Goal: Task Accomplishment & Management: Complete application form

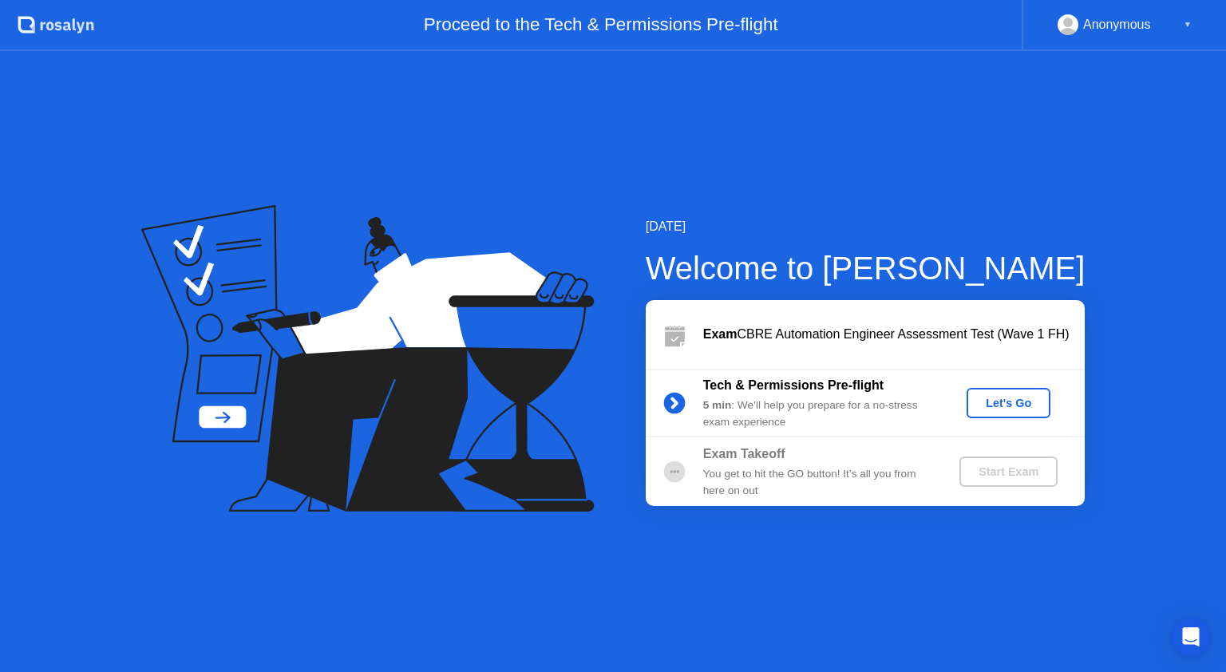
click at [969, 396] on button "Let's Go" at bounding box center [1008, 403] width 84 height 30
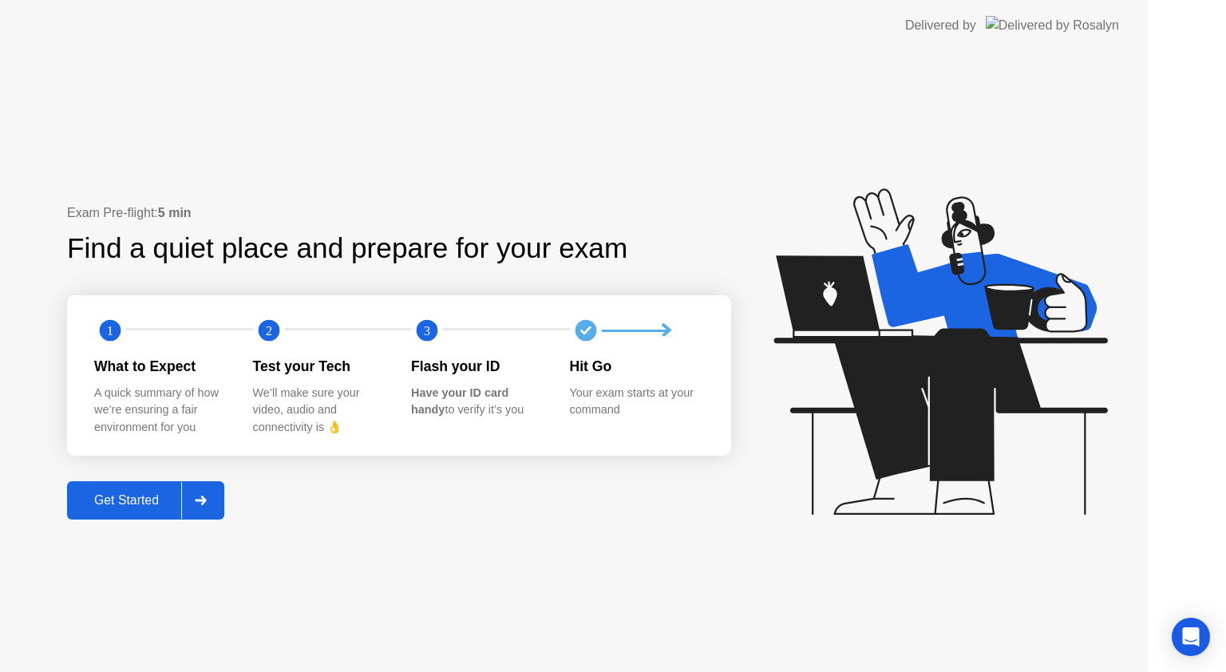
click at [986, 405] on icon at bounding box center [940, 351] width 334 height 326
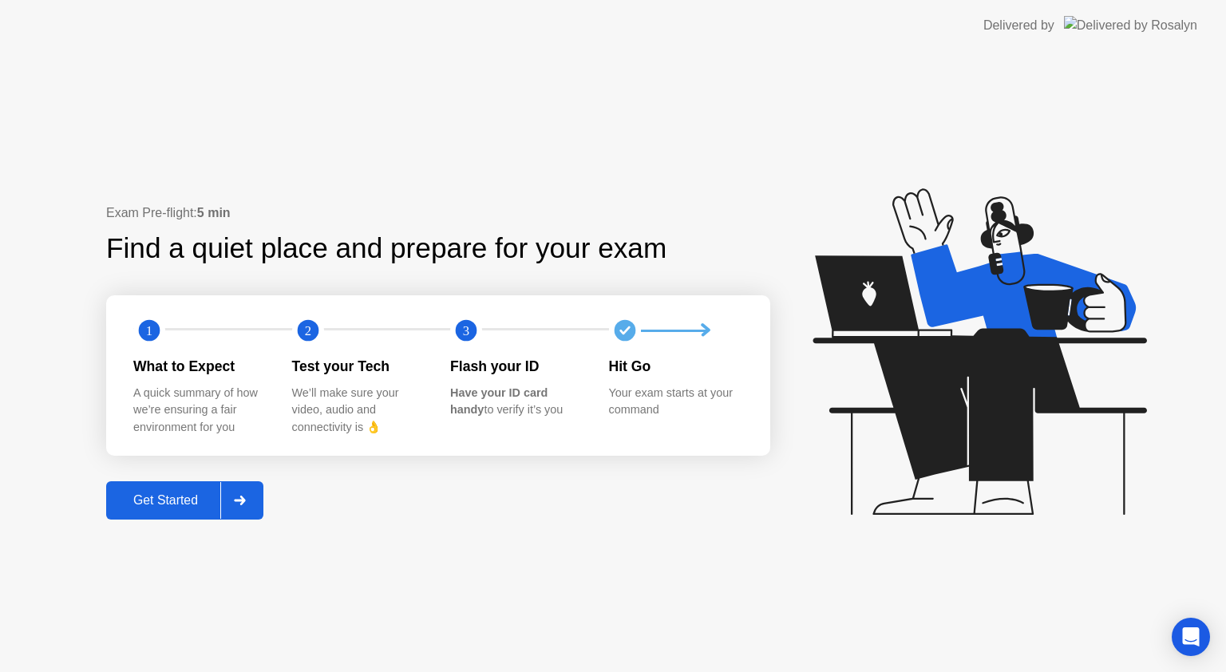
click at [191, 506] on div "Get Started" at bounding box center [165, 500] width 109 height 14
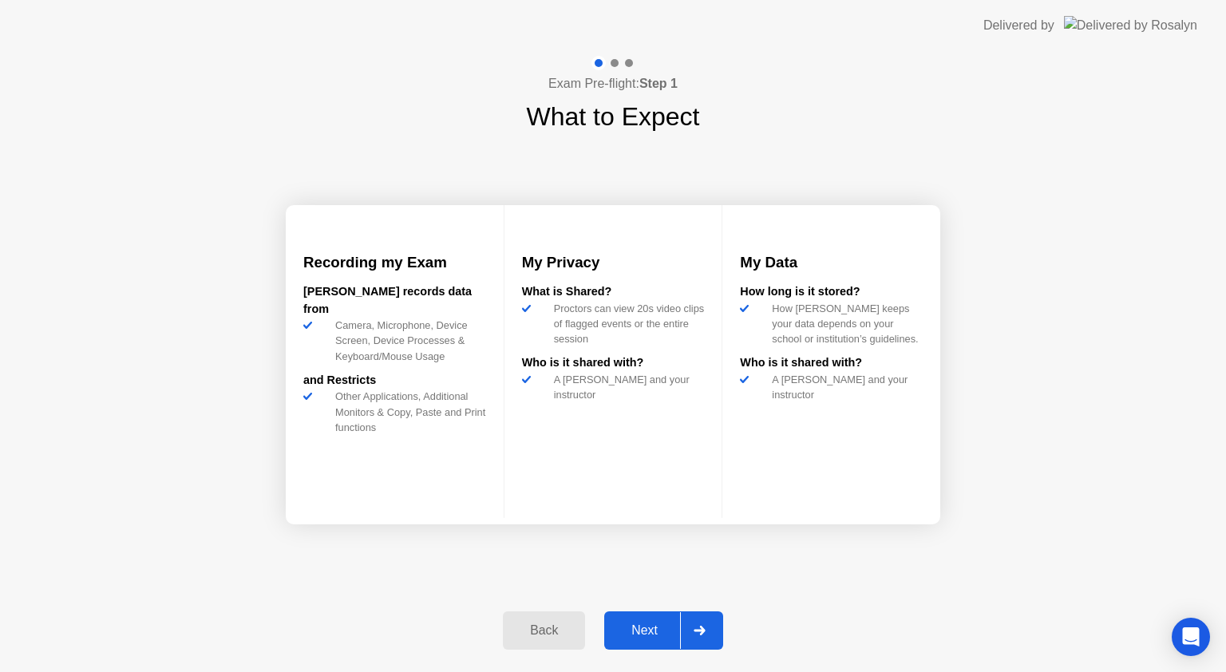
click at [645, 626] on div "Next" at bounding box center [644, 630] width 71 height 14
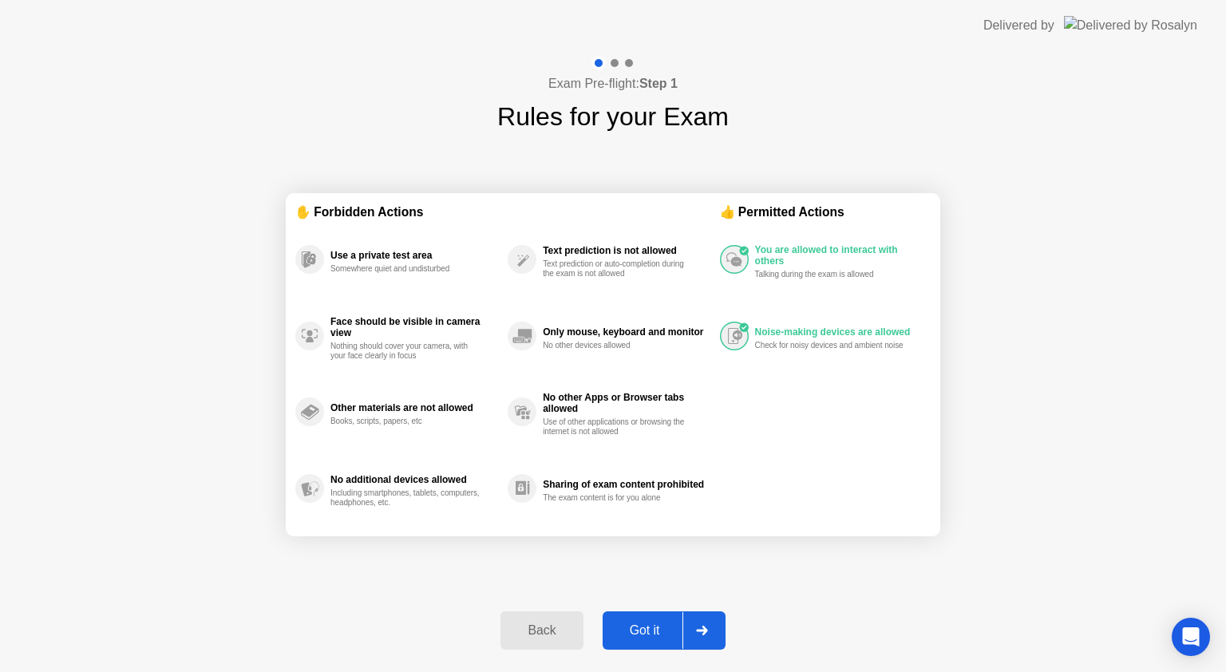
click at [645, 626] on div "Got it" at bounding box center [644, 630] width 75 height 14
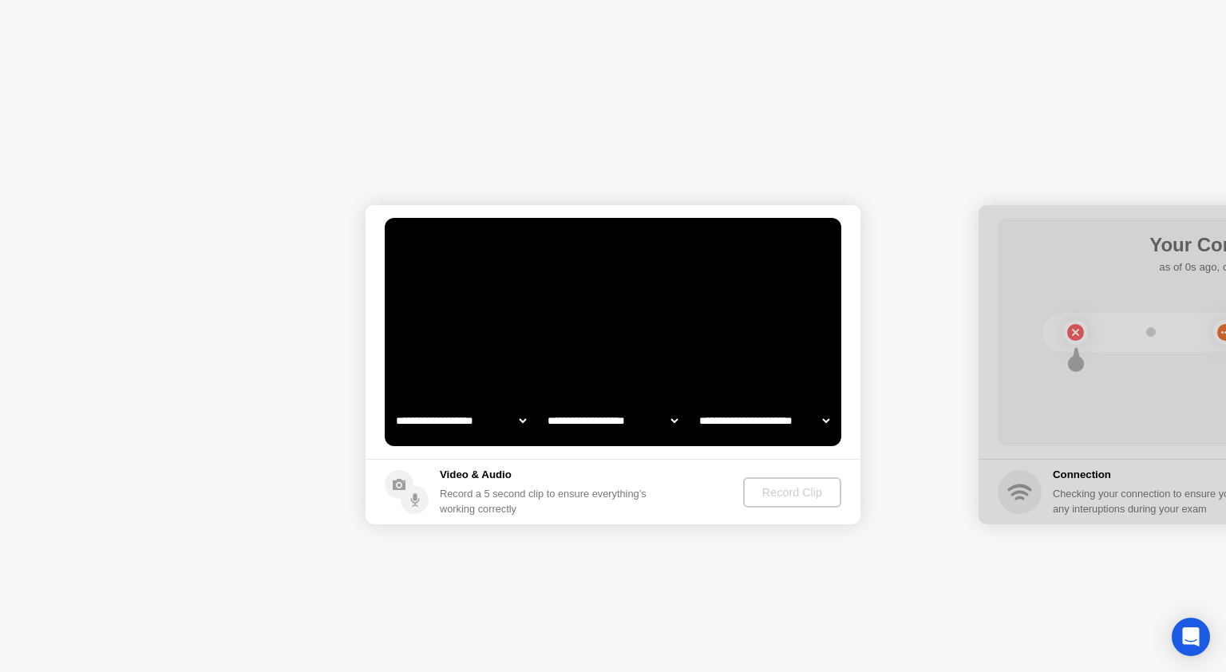
select select "**********"
select select "*******"
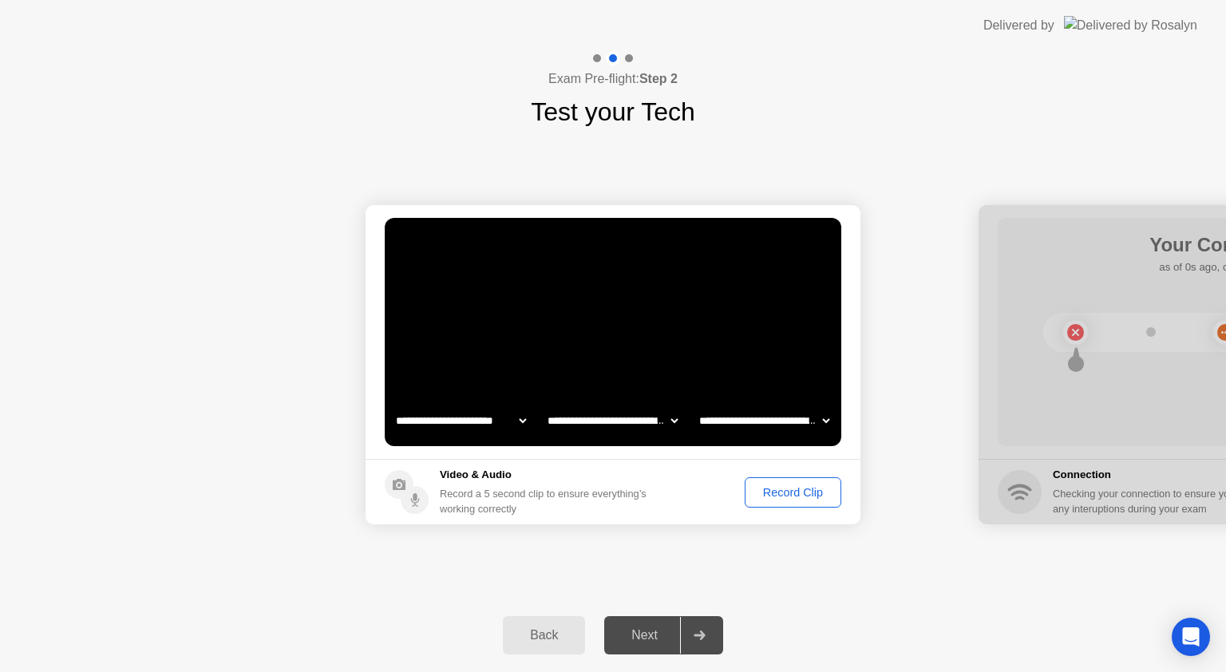
click at [757, 486] on div "Record Clip" at bounding box center [792, 492] width 85 height 13
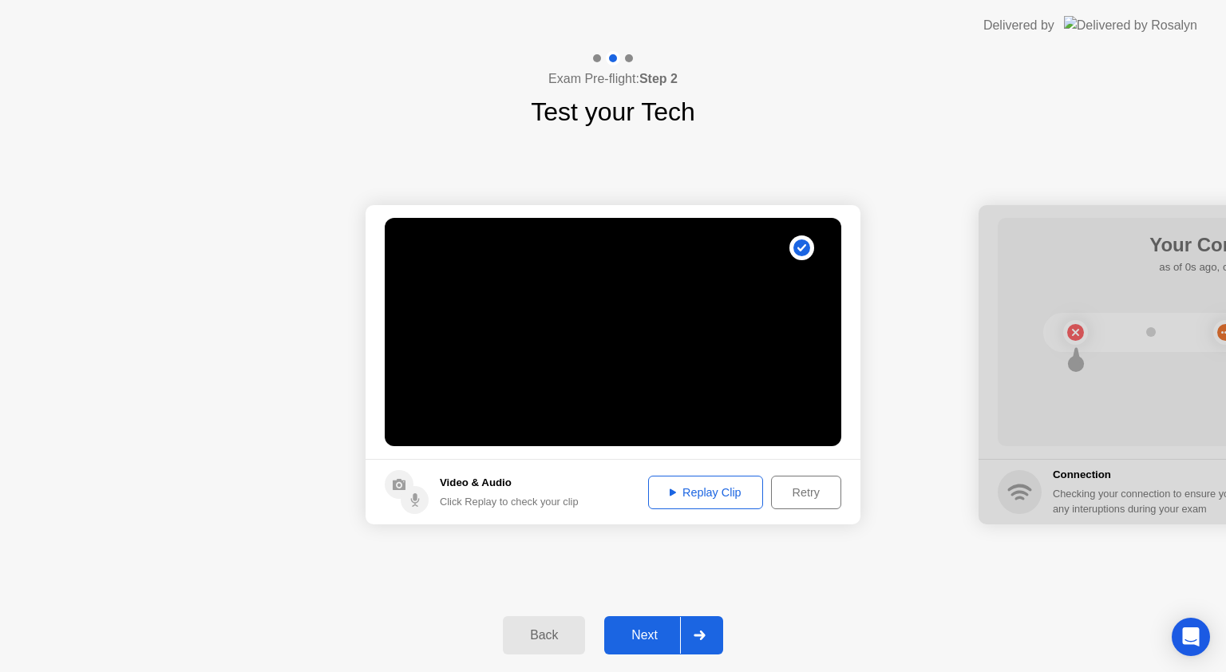
click at [639, 629] on div "Next" at bounding box center [644, 635] width 71 height 14
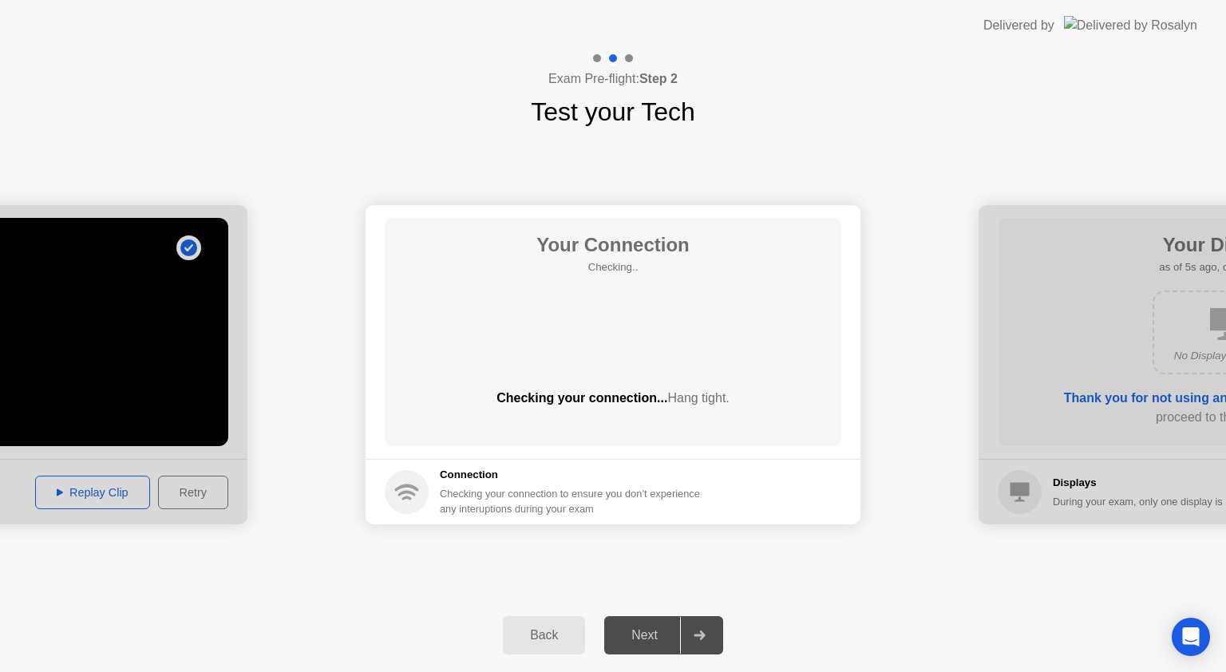
click at [639, 629] on div "Next" at bounding box center [644, 635] width 71 height 14
click at [645, 634] on div "Next" at bounding box center [644, 635] width 71 height 14
click at [635, 634] on div "Next" at bounding box center [644, 635] width 71 height 14
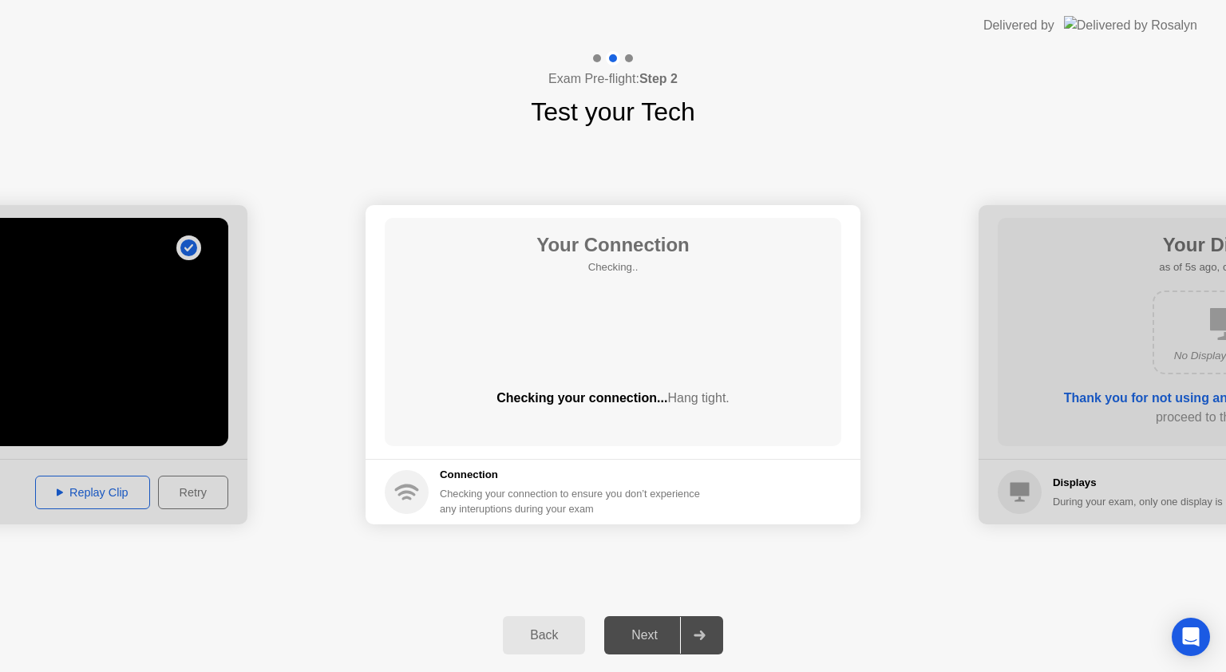
click at [655, 631] on div "Next" at bounding box center [644, 635] width 71 height 14
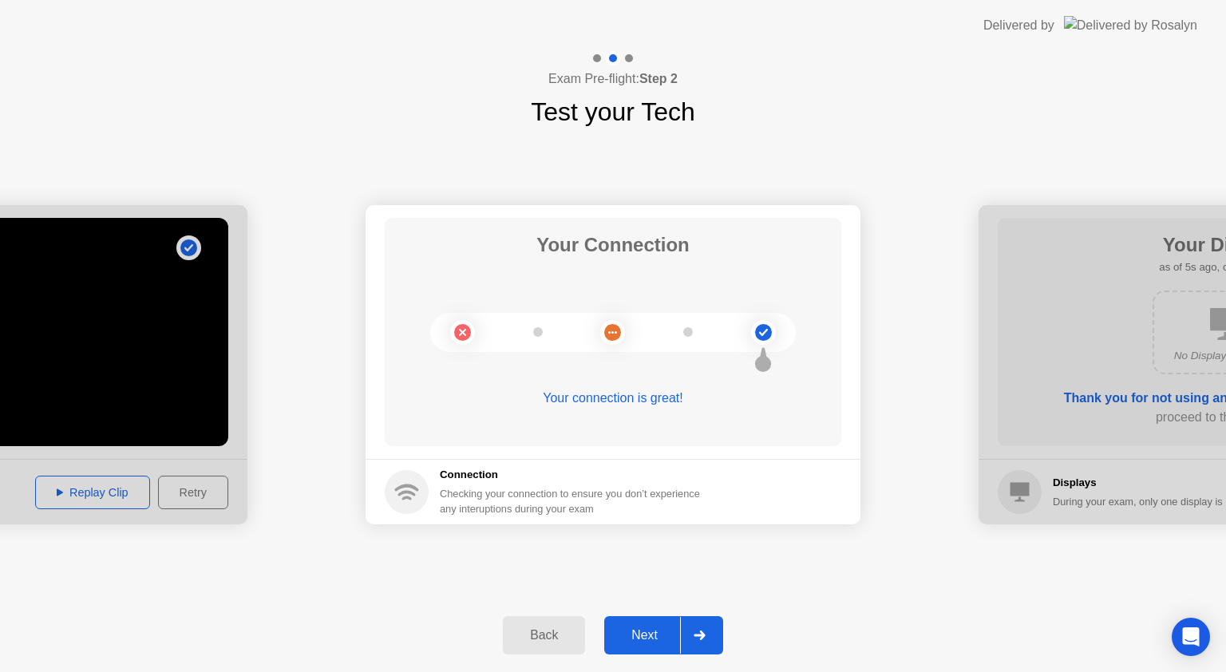
click at [655, 631] on div "Next" at bounding box center [644, 635] width 71 height 14
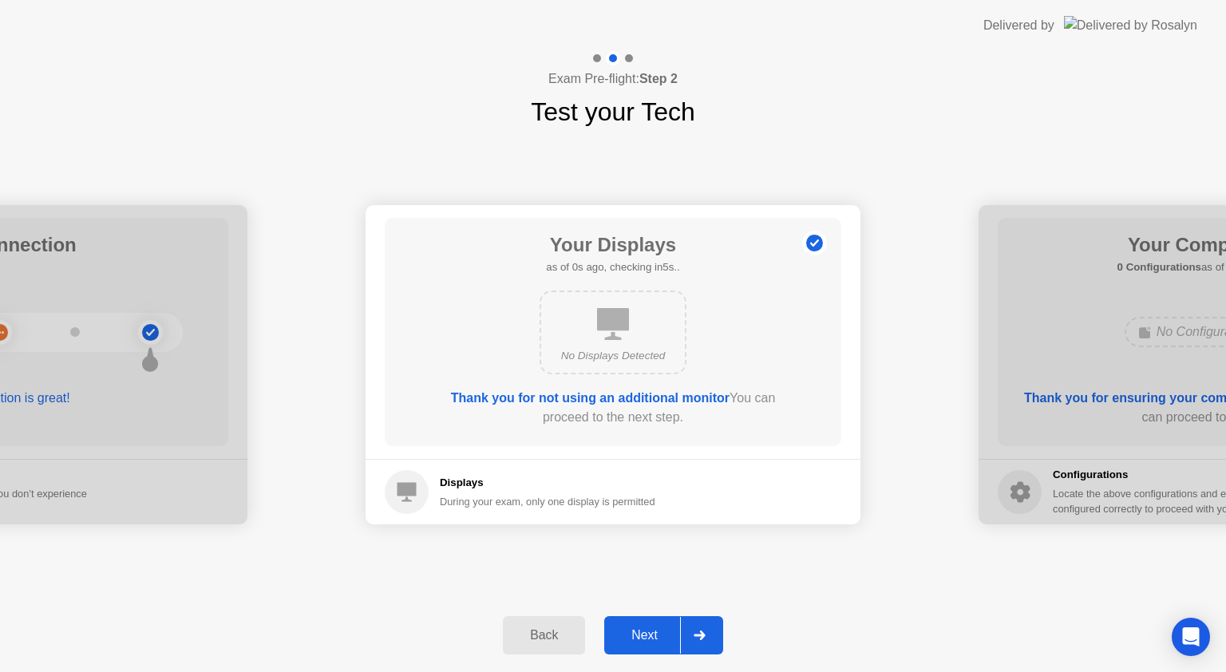
click at [655, 631] on div "Next" at bounding box center [644, 635] width 71 height 14
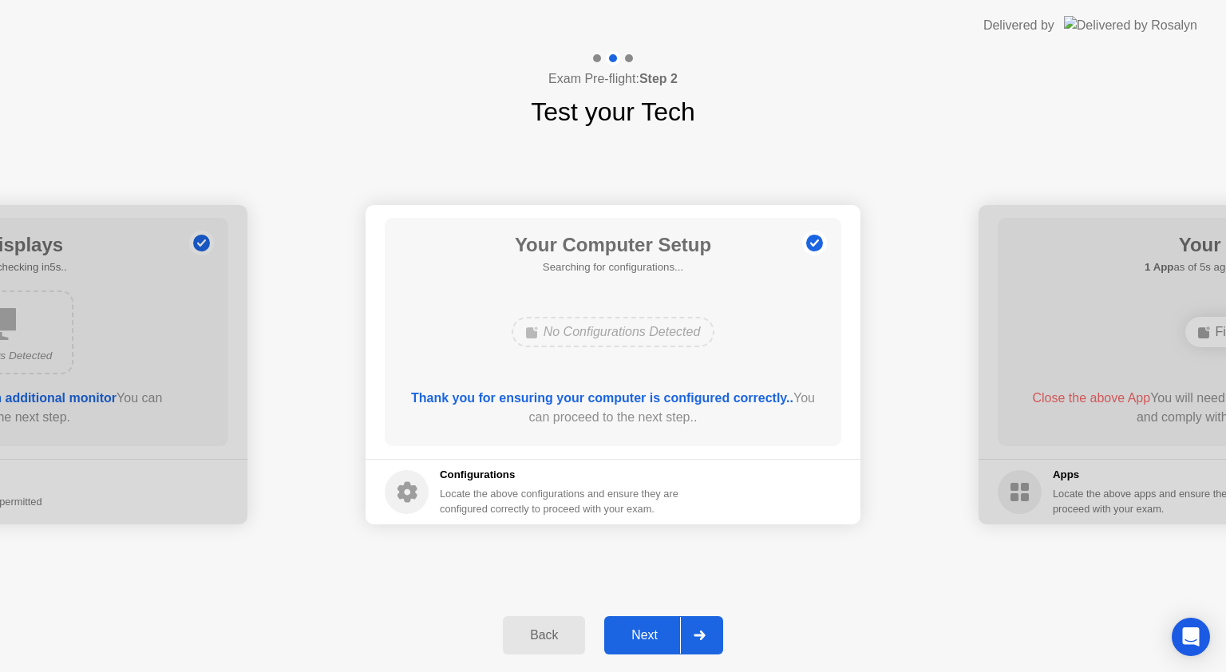
click at [655, 631] on div "Next" at bounding box center [644, 635] width 71 height 14
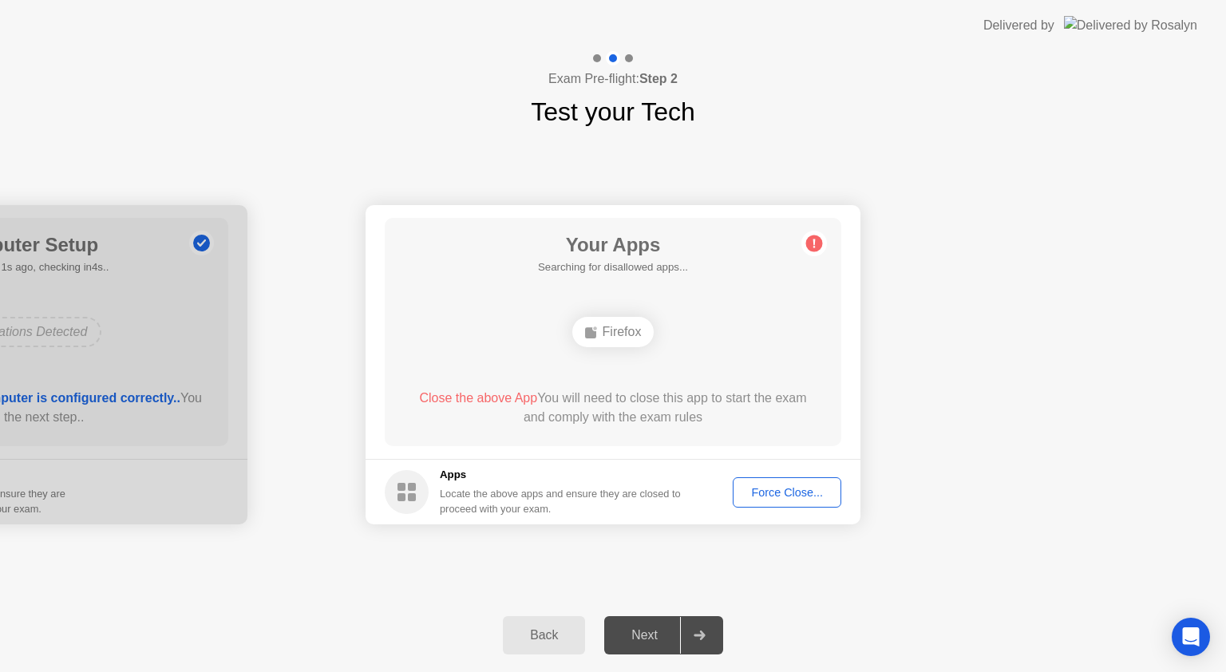
click at [768, 502] on button "Force Close..." at bounding box center [787, 492] width 109 height 30
click at [642, 634] on div "Next" at bounding box center [644, 635] width 71 height 14
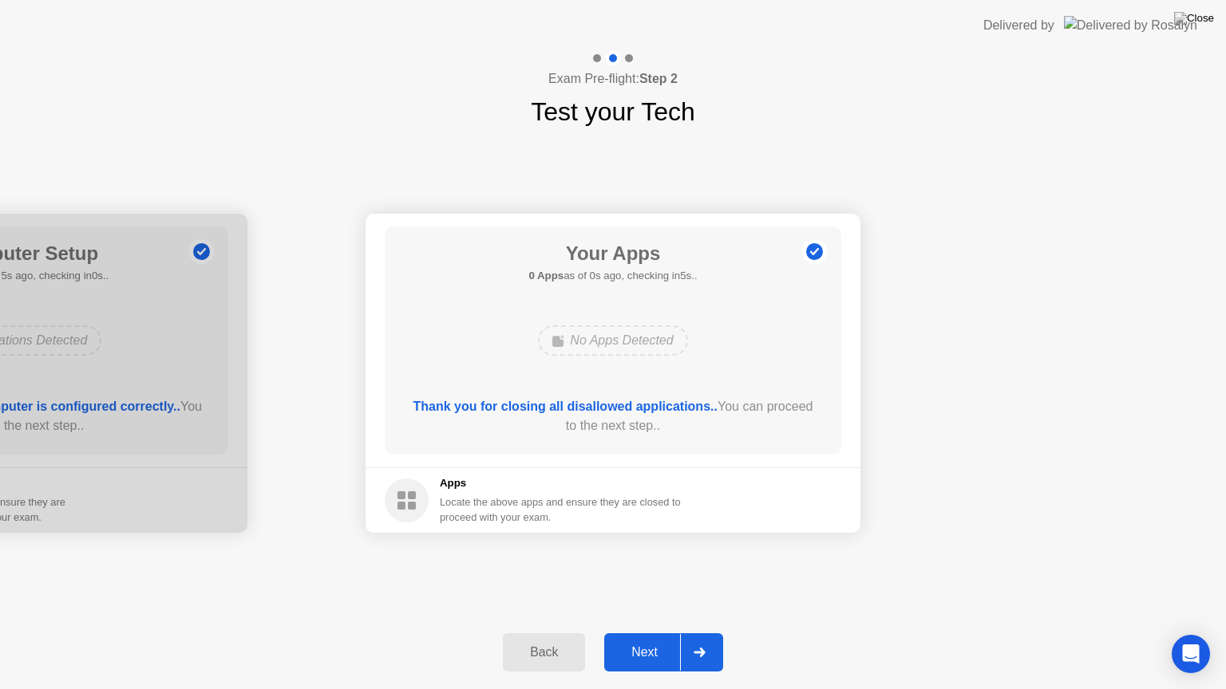
click at [642, 653] on div "Next" at bounding box center [644, 653] width 71 height 14
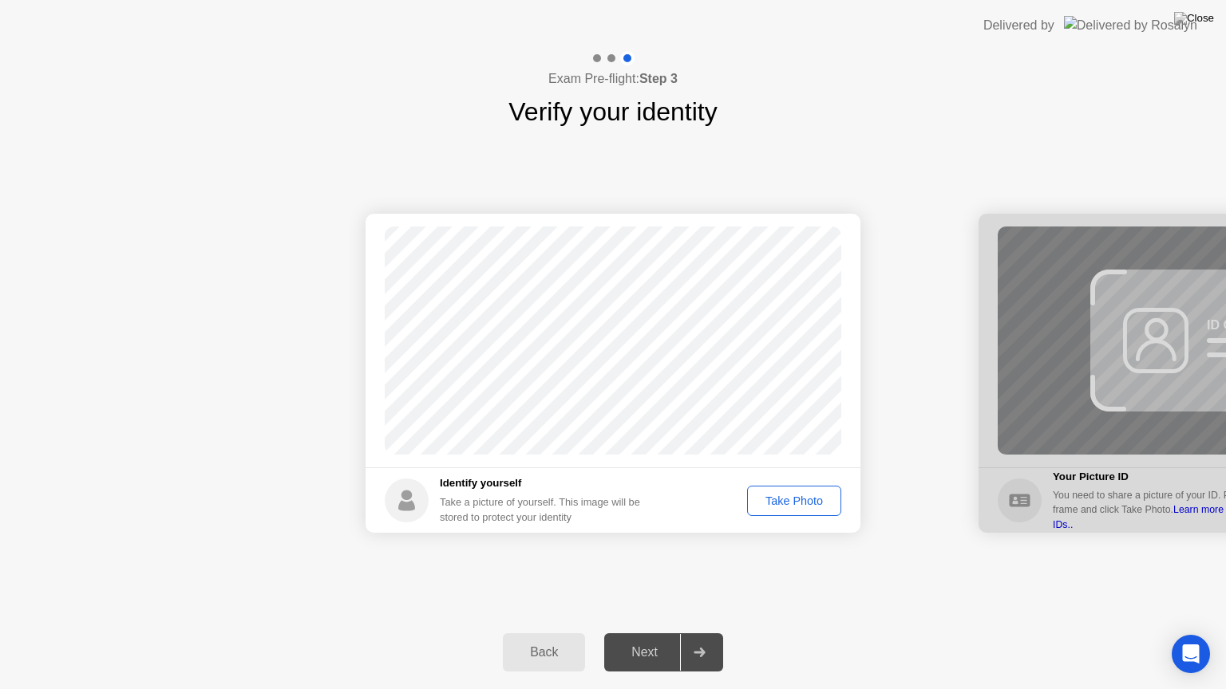
click at [783, 488] on button "Take Photo" at bounding box center [794, 501] width 94 height 30
click at [633, 654] on div "Next" at bounding box center [644, 653] width 71 height 14
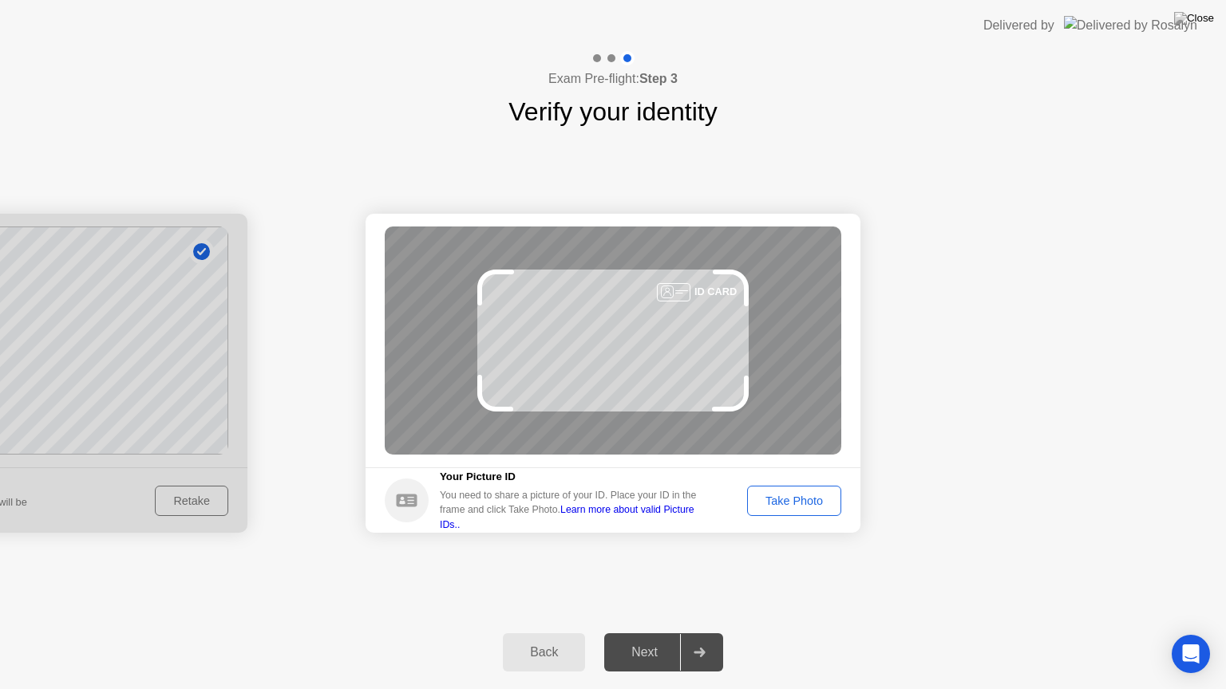
click at [778, 507] on div "Take Photo" at bounding box center [794, 501] width 83 height 13
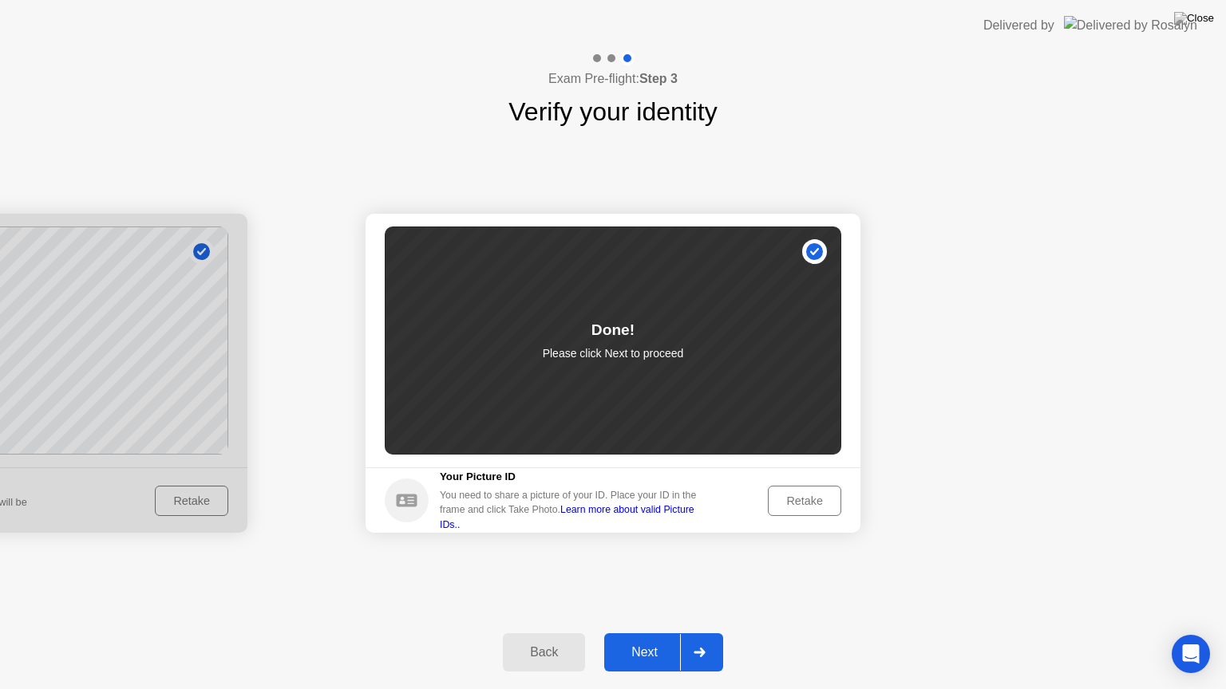
click at [632, 651] on div "Next" at bounding box center [644, 653] width 71 height 14
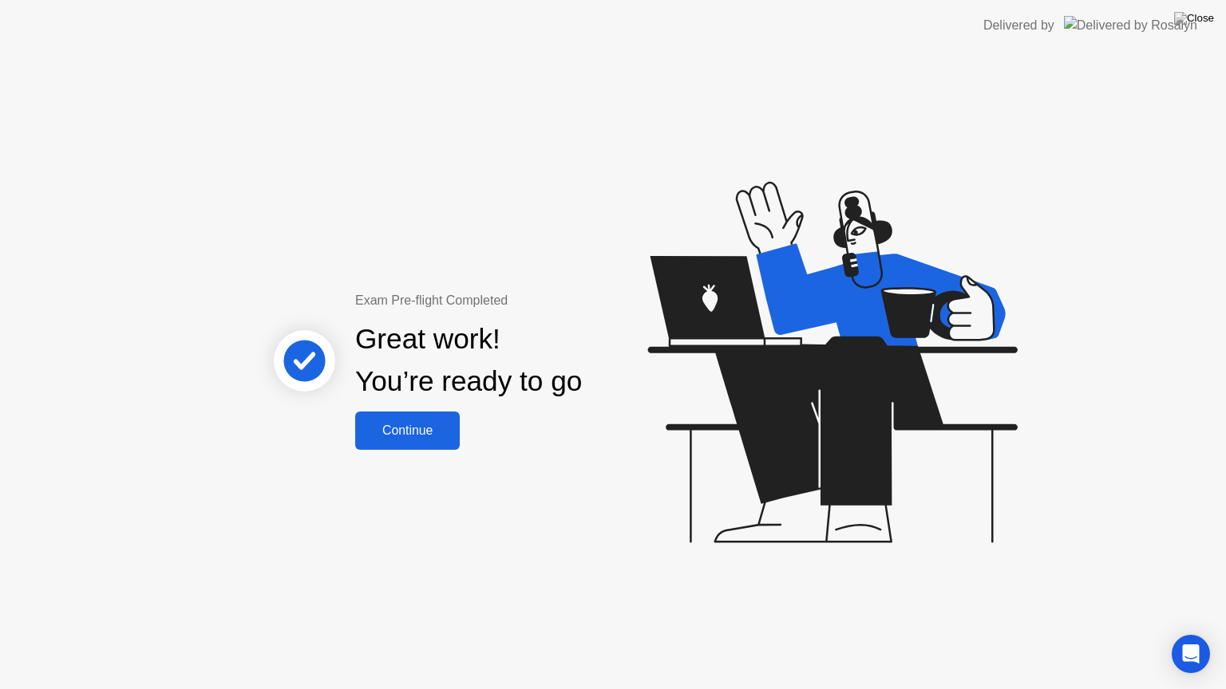
click at [414, 438] on div "Continue" at bounding box center [407, 431] width 95 height 14
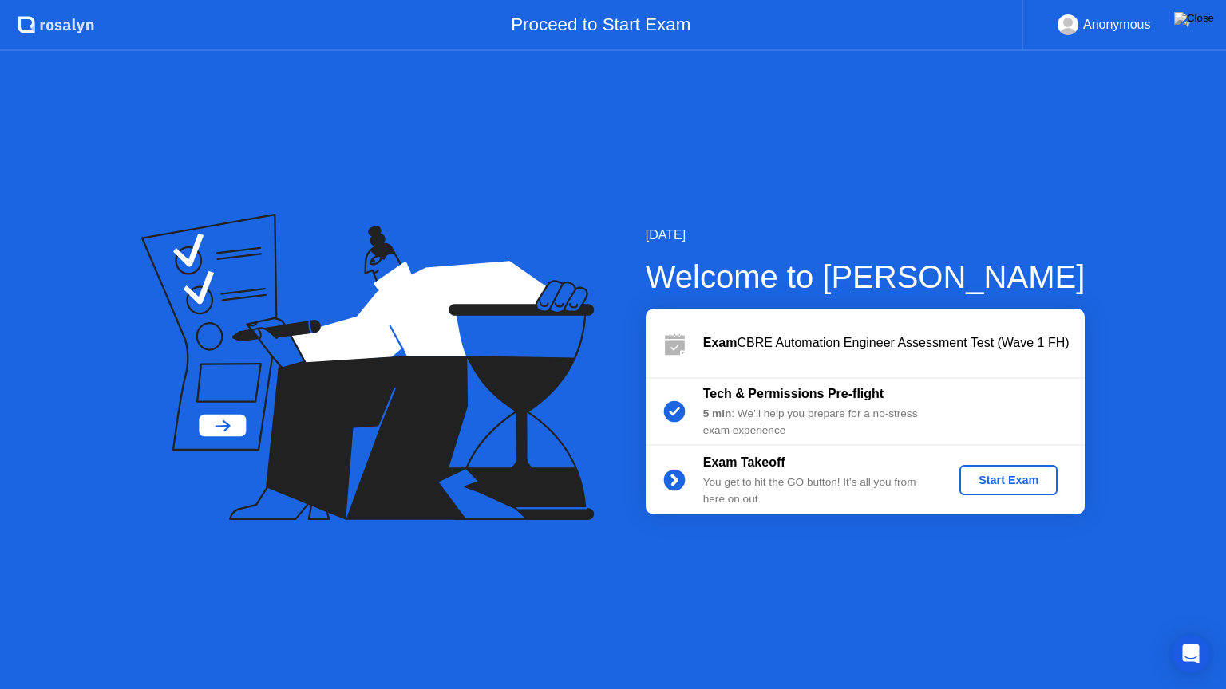
click at [981, 484] on div "Start Exam" at bounding box center [1008, 480] width 85 height 13
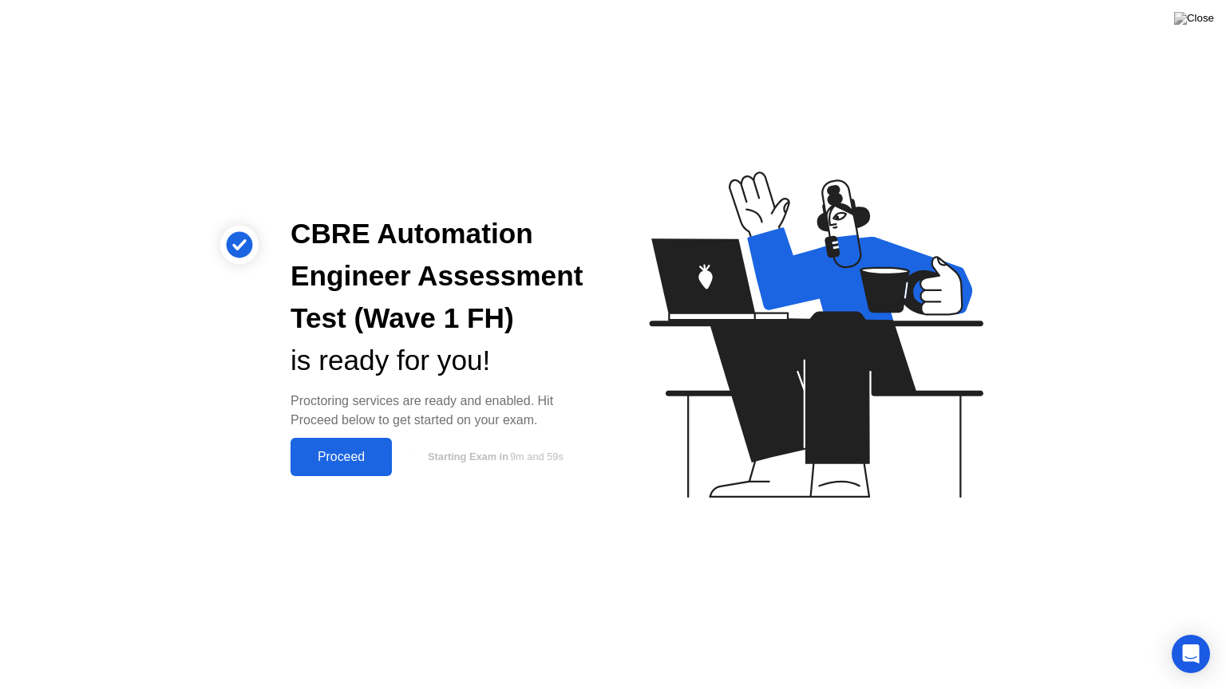
click at [360, 459] on div "Proceed" at bounding box center [341, 457] width 92 height 14
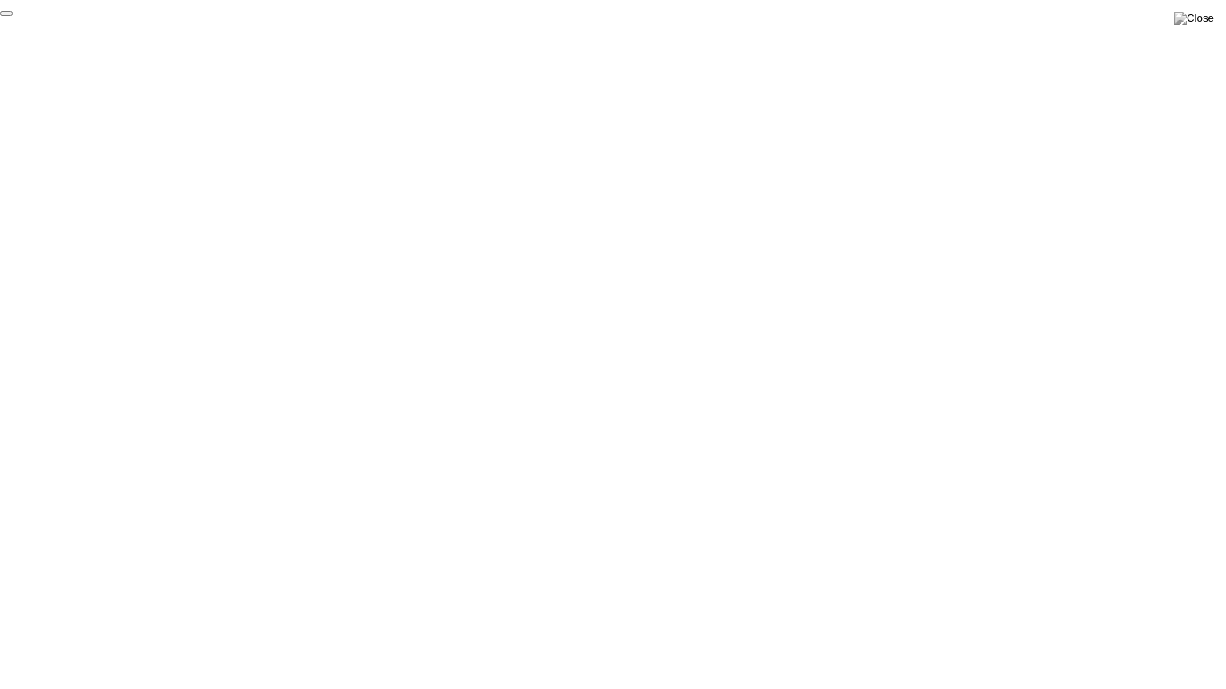
click div "End Proctoring Session"
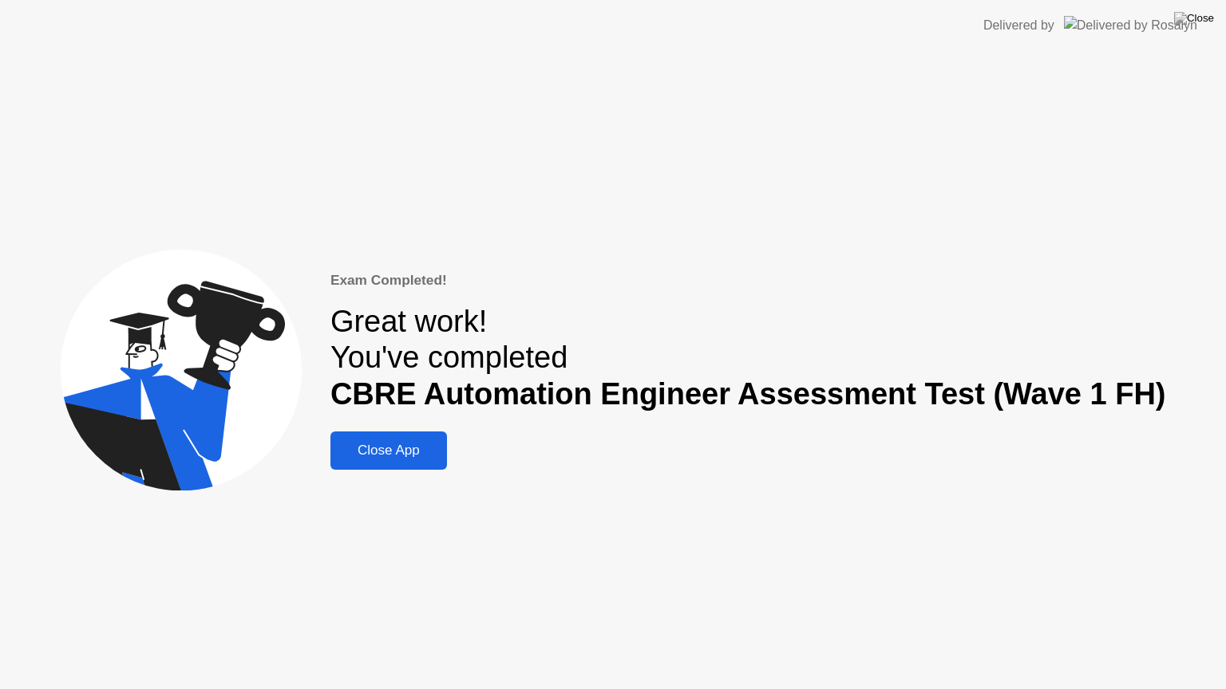
click at [409, 453] on div "Close App" at bounding box center [388, 451] width 107 height 16
